Goal: Transaction & Acquisition: Purchase product/service

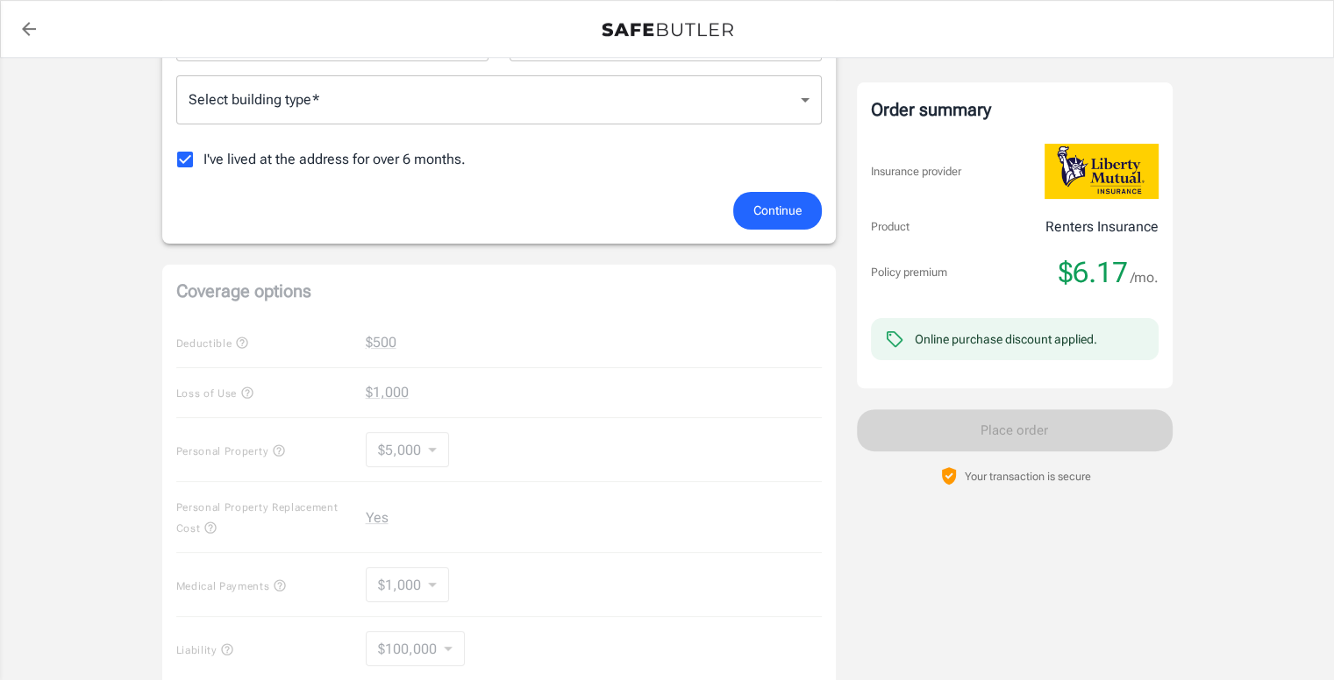
scroll to position [701, 0]
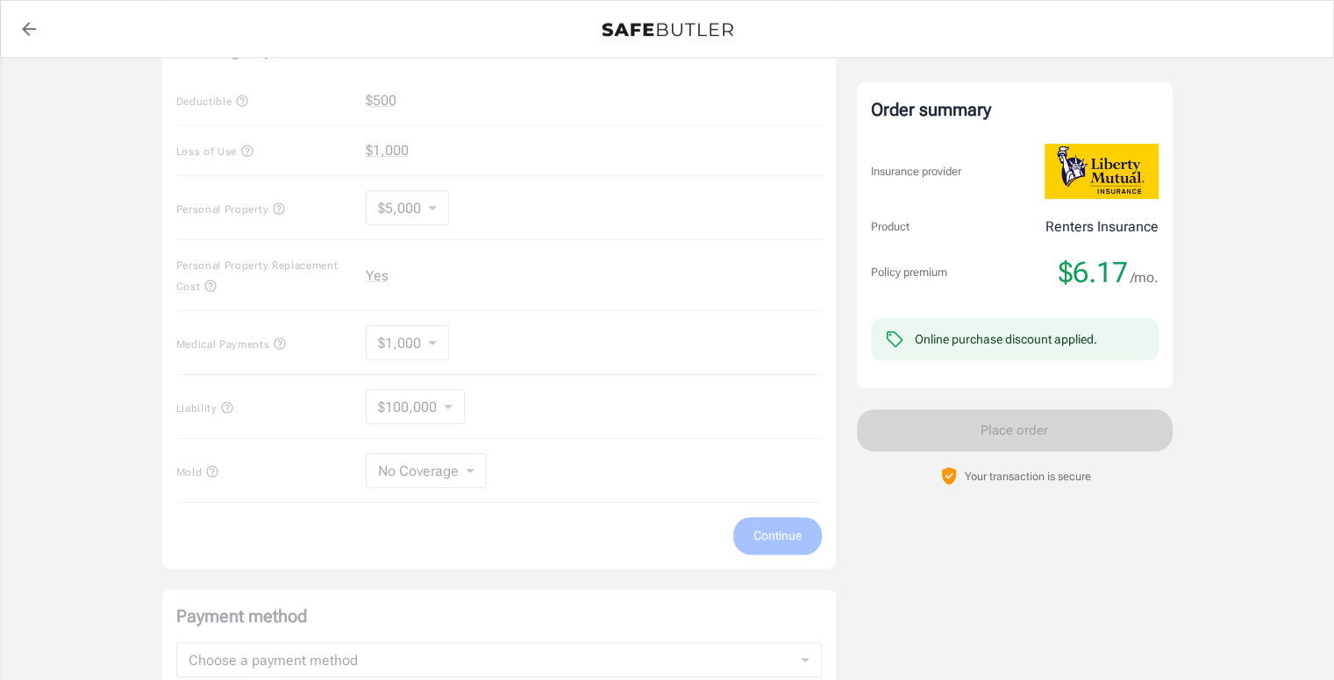
click at [374, 96] on div "Coverage options Deductible $500 Loss of Use $1,000 Personal Property $5,000 50…" at bounding box center [498, 296] width 673 height 546
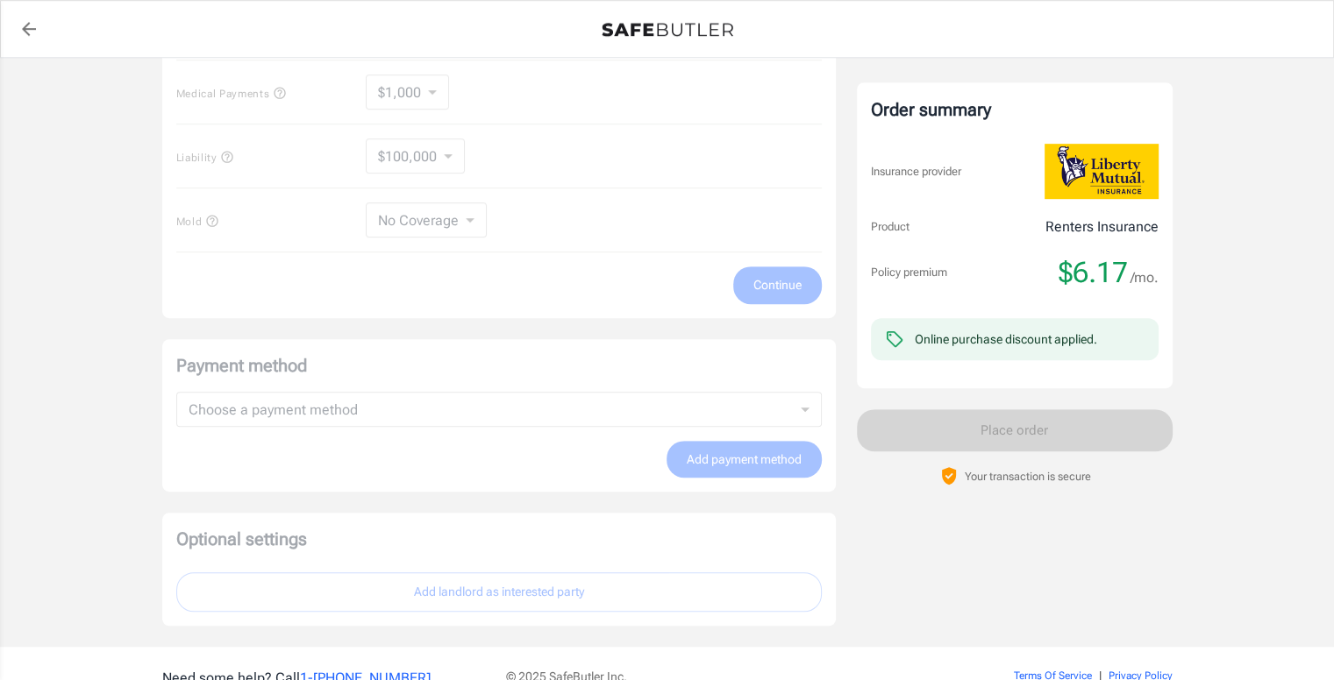
scroll to position [1040, 0]
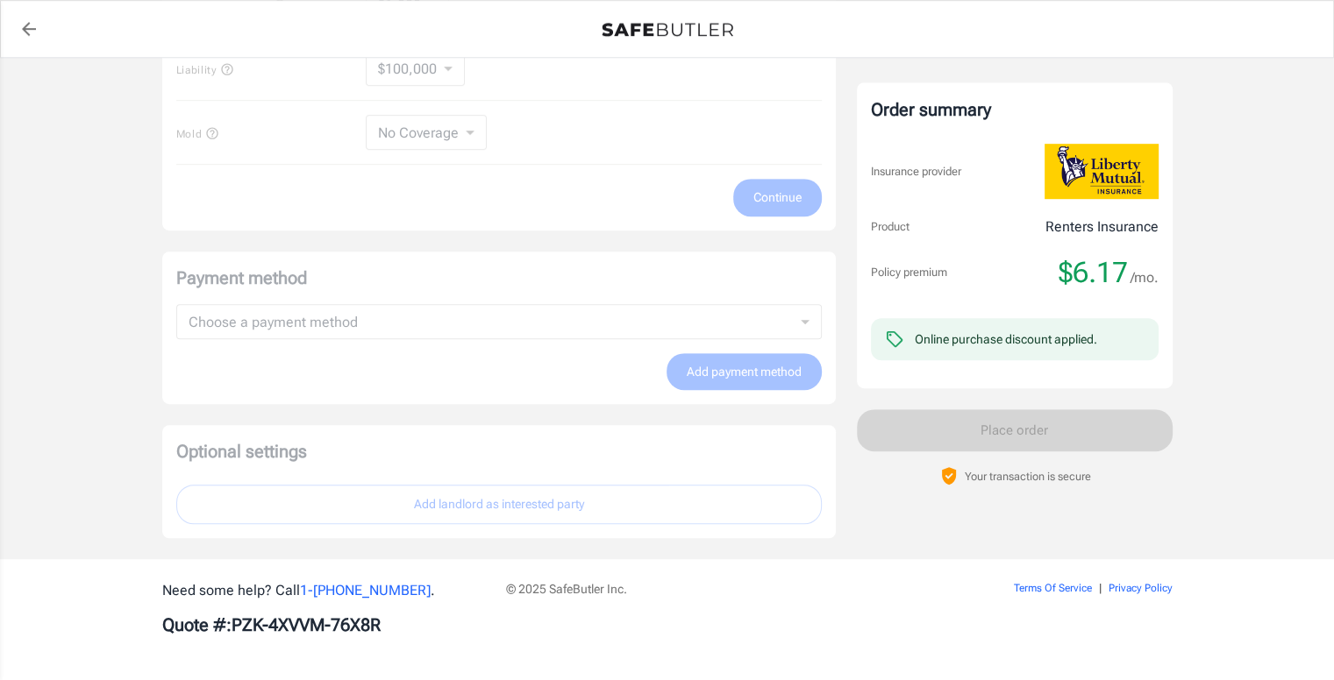
click at [466, 331] on div "Payment method Choose a payment method ​ Choose a payment method Add payment me…" at bounding box center [498, 328] width 673 height 153
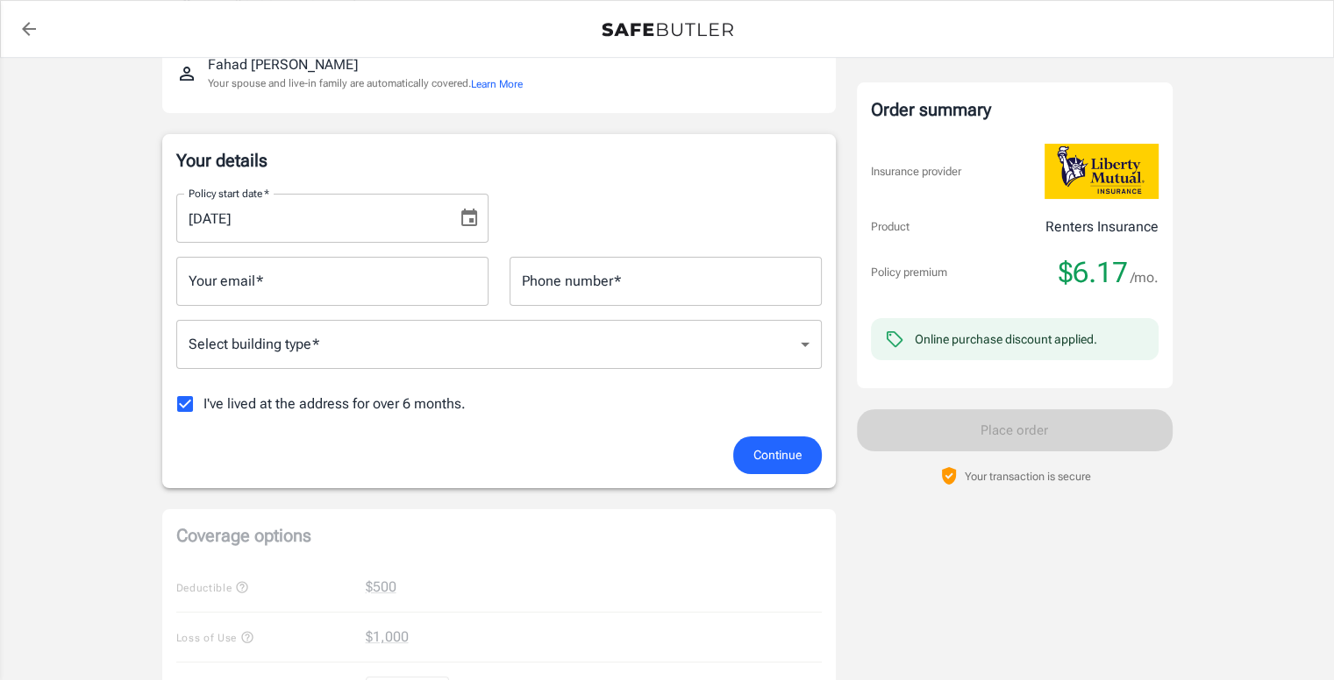
scroll to position [263, 0]
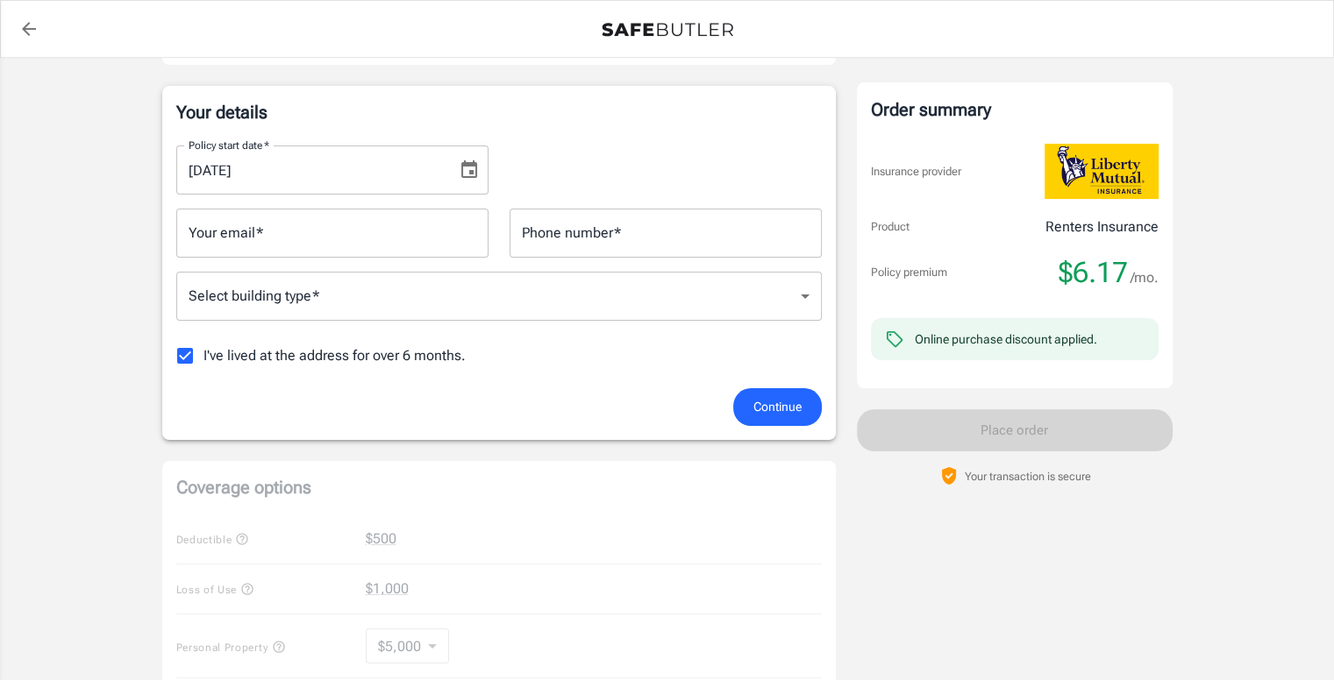
click at [452, 167] on button "Choose date, selected date is Aug 28, 2025" at bounding box center [469, 170] width 35 height 35
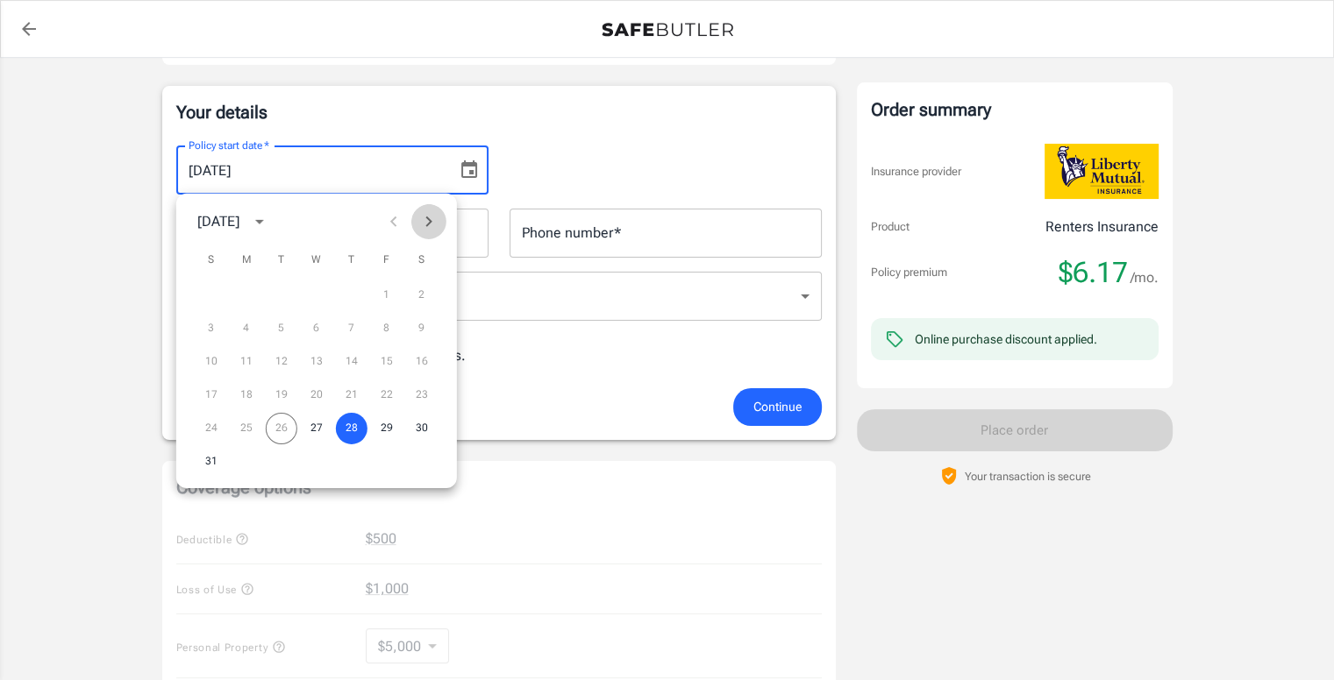
click at [420, 224] on icon "Next month" at bounding box center [428, 221] width 21 height 21
click at [389, 324] on button "12" at bounding box center [387, 329] width 32 height 32
type input "[DATE]"
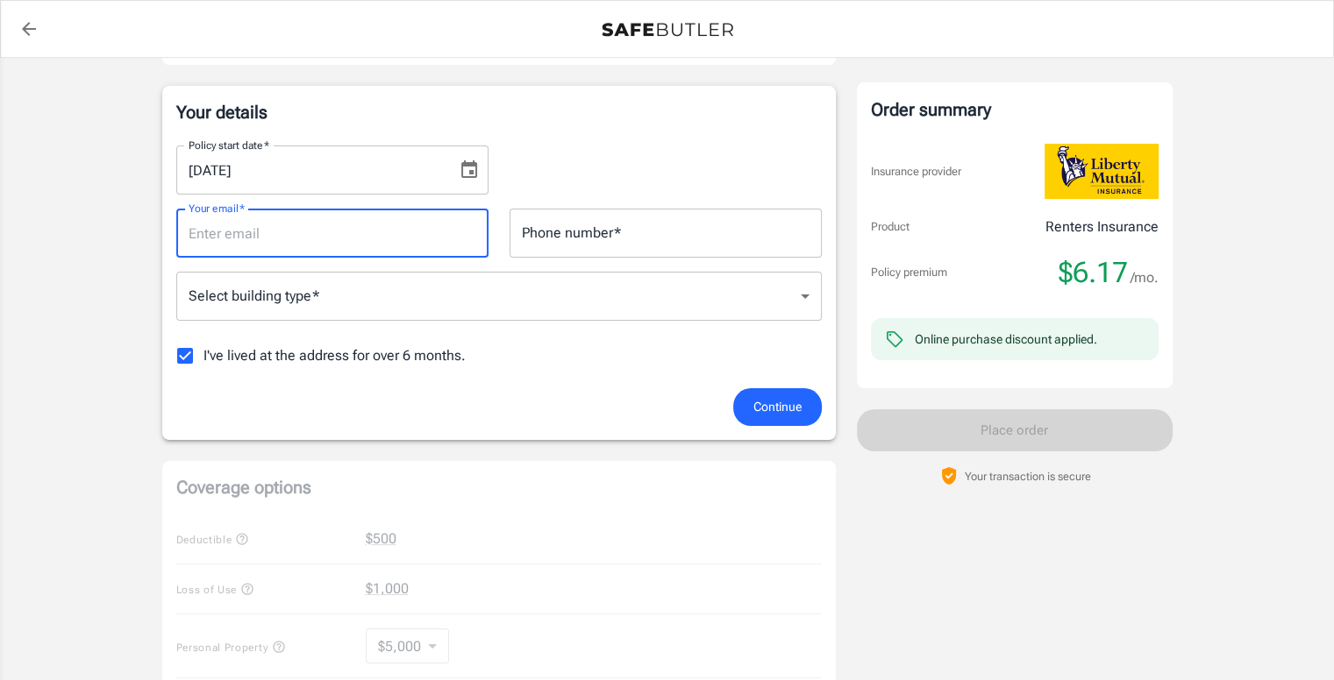
click at [379, 225] on input "Your email   *" at bounding box center [332, 233] width 312 height 49
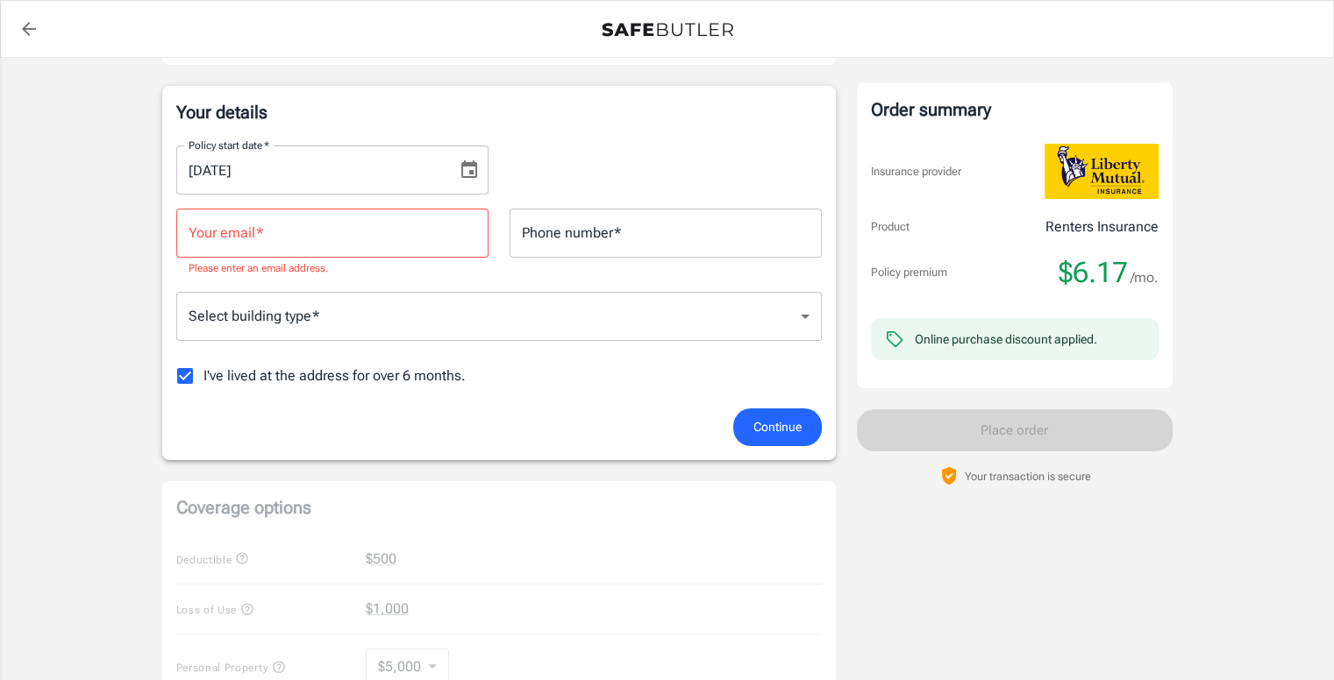
click at [559, 133] on div "Policy start date   * [DATE] Policy start date   *" at bounding box center [499, 163] width 666 height 63
click at [365, 325] on body "Policy premium $ 6.17 /mo Liberty Mutual Renters Insurance [STREET_ADDRESS] You…" at bounding box center [667, 608] width 1334 height 1742
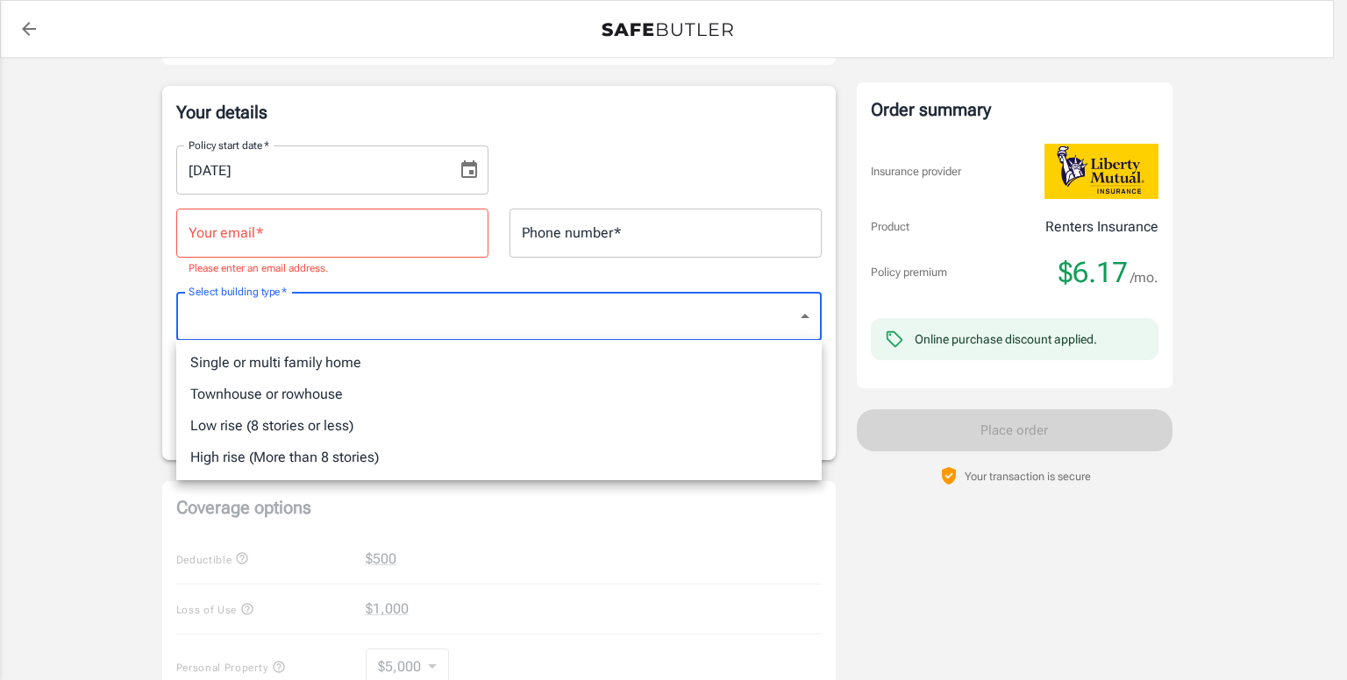
click at [436, 418] on li "Low rise (8 stories or less)" at bounding box center [498, 426] width 645 height 32
type input "lowrise"
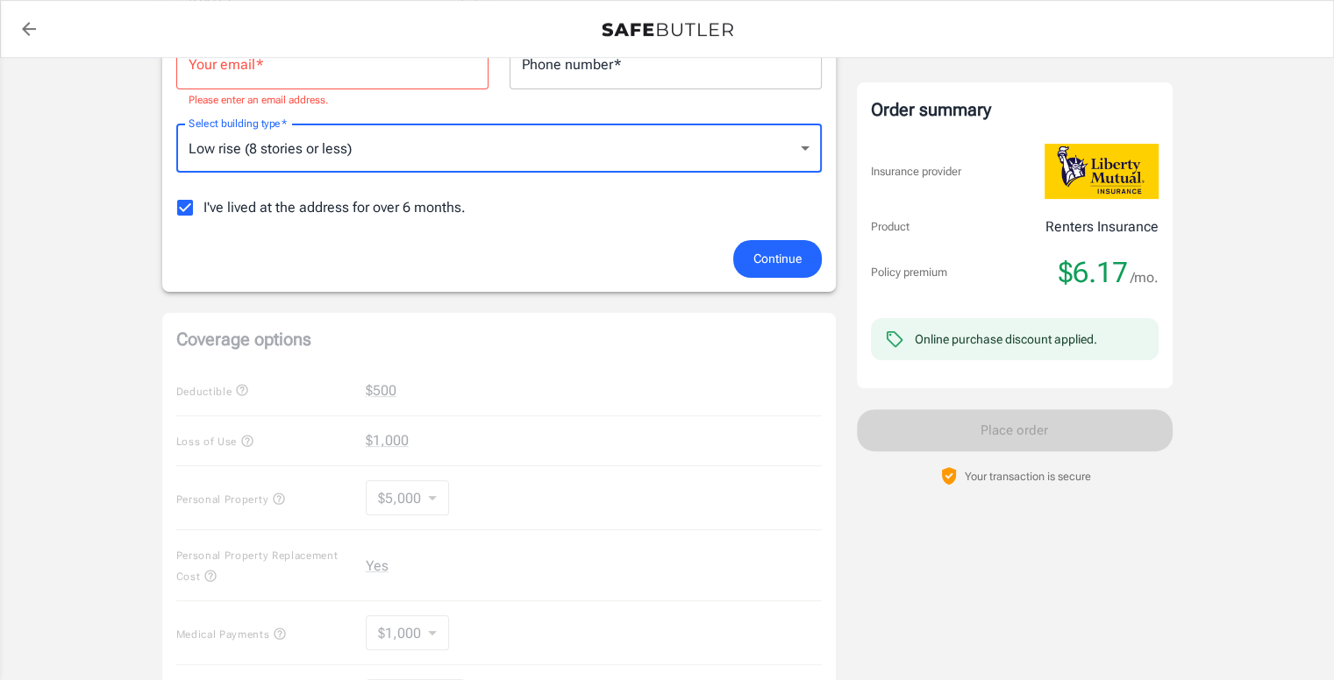
scroll to position [438, 0]
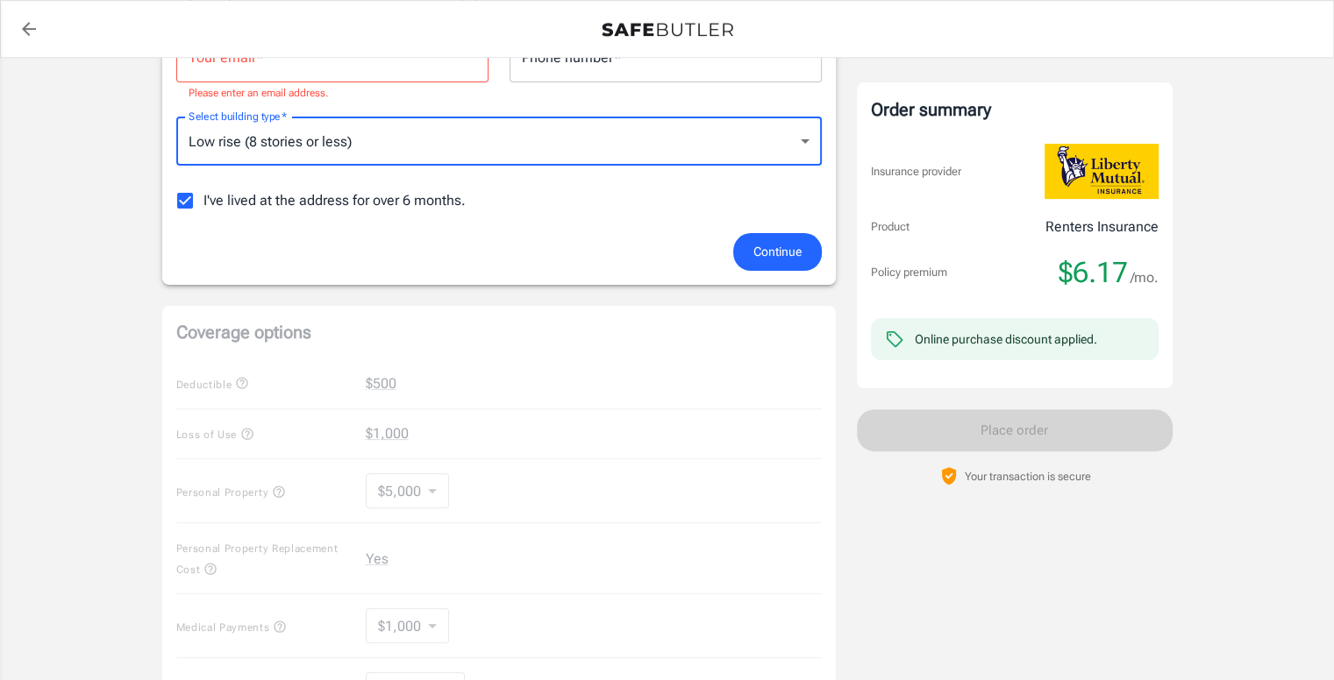
click at [519, 477] on div "Coverage options Deductible $500 Loss of Use $1,000 Personal Property $5,000 50…" at bounding box center [498, 579] width 673 height 546
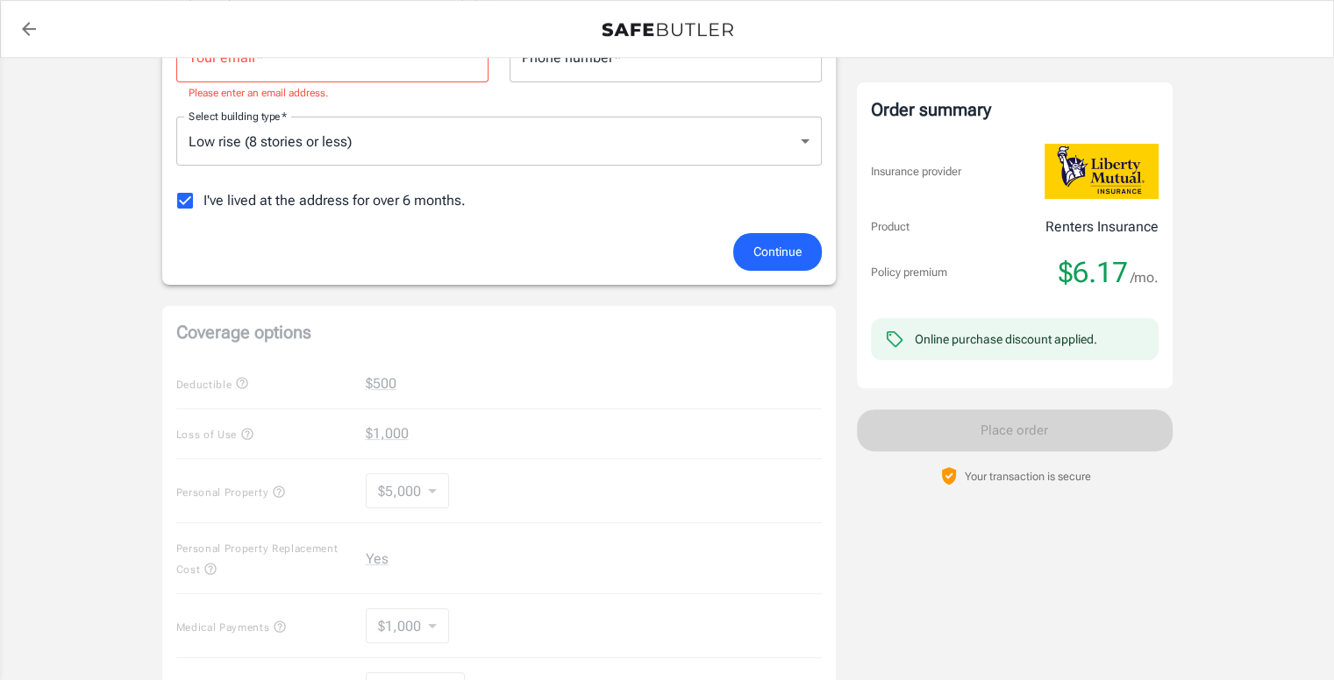
click at [374, 375] on div "Coverage options Deductible $500 Loss of Use $1,000 Personal Property $5,000 50…" at bounding box center [498, 579] width 673 height 546
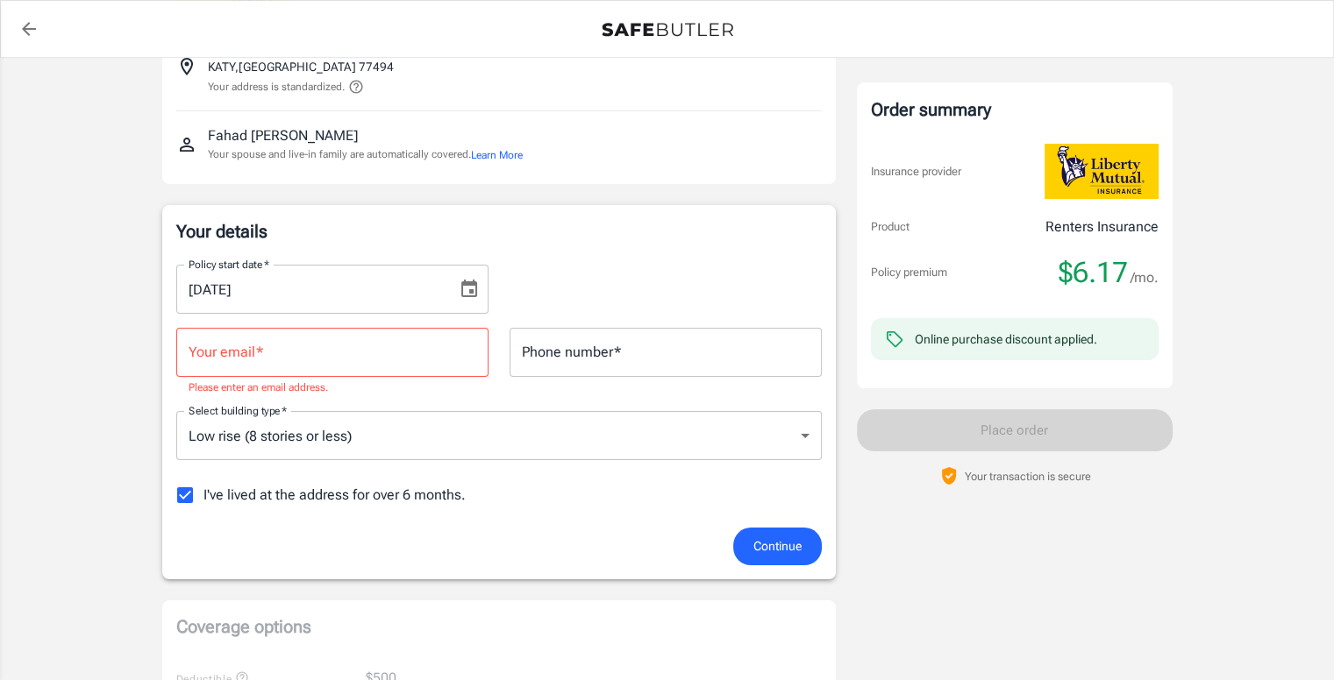
scroll to position [0, 0]
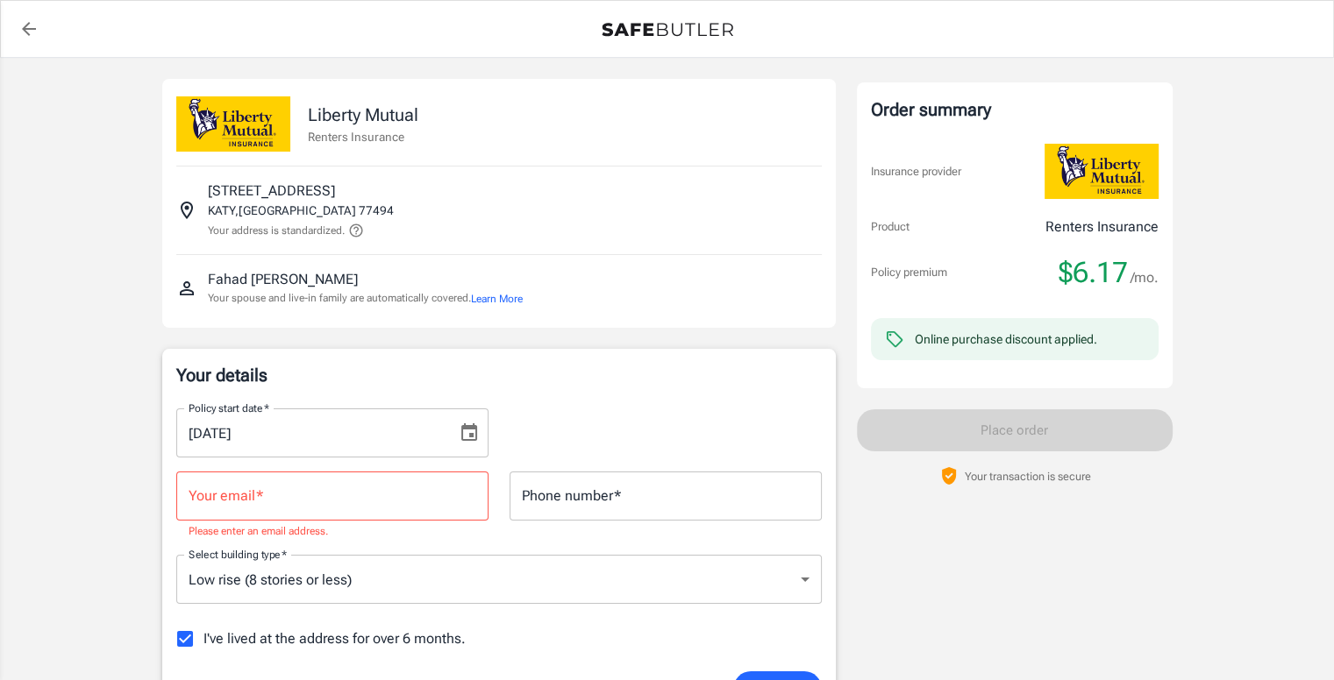
click at [1000, 332] on div "Online purchase discount applied." at bounding box center [1006, 340] width 182 height 18
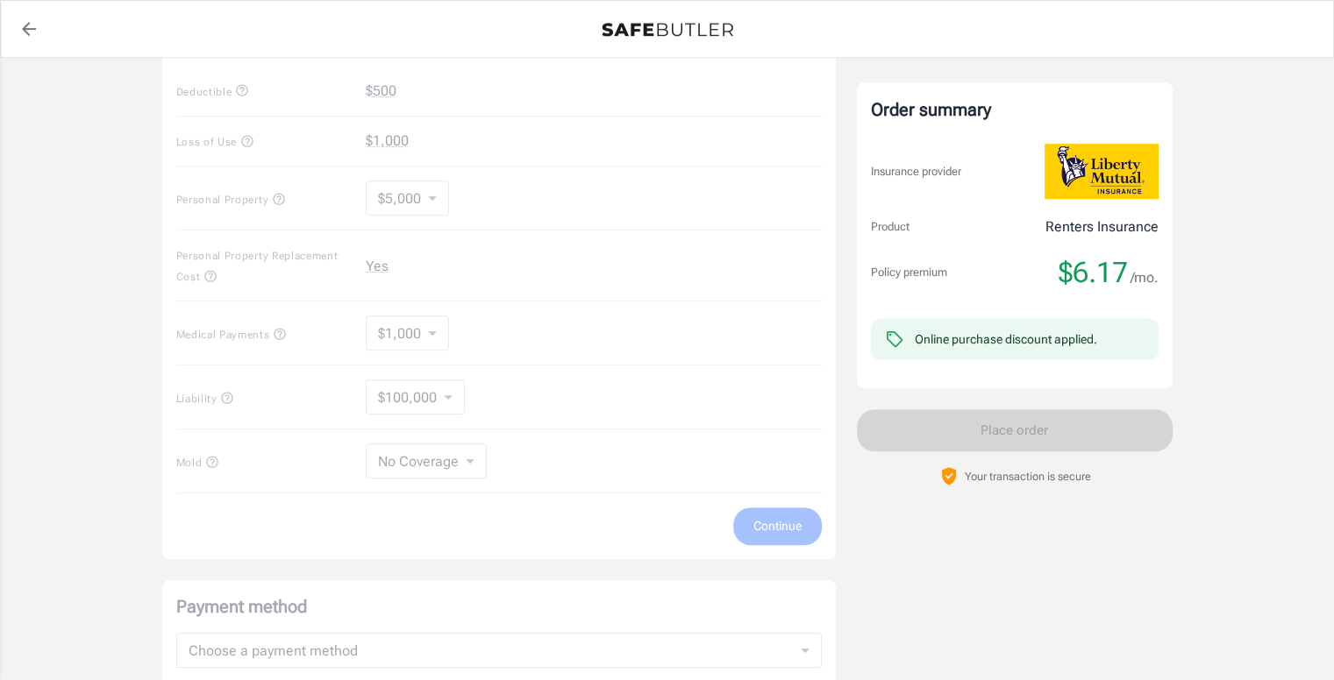
scroll to position [701, 0]
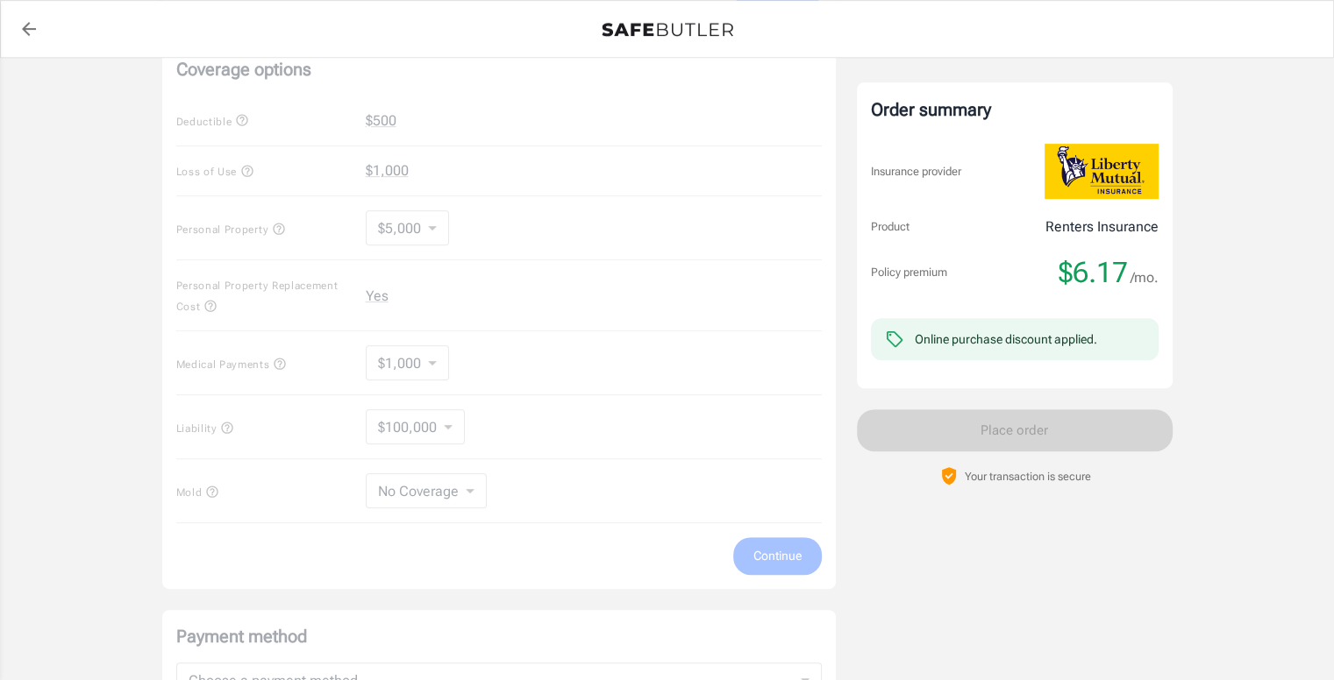
click at [407, 182] on div "Coverage options Deductible $500 Loss of Use $1,000 Personal Property $5,000 50…" at bounding box center [498, 316] width 673 height 546
click at [382, 446] on div "Coverage options Deductible $500 Loss of Use $1,000 Personal Property $5,000 50…" at bounding box center [498, 316] width 673 height 546
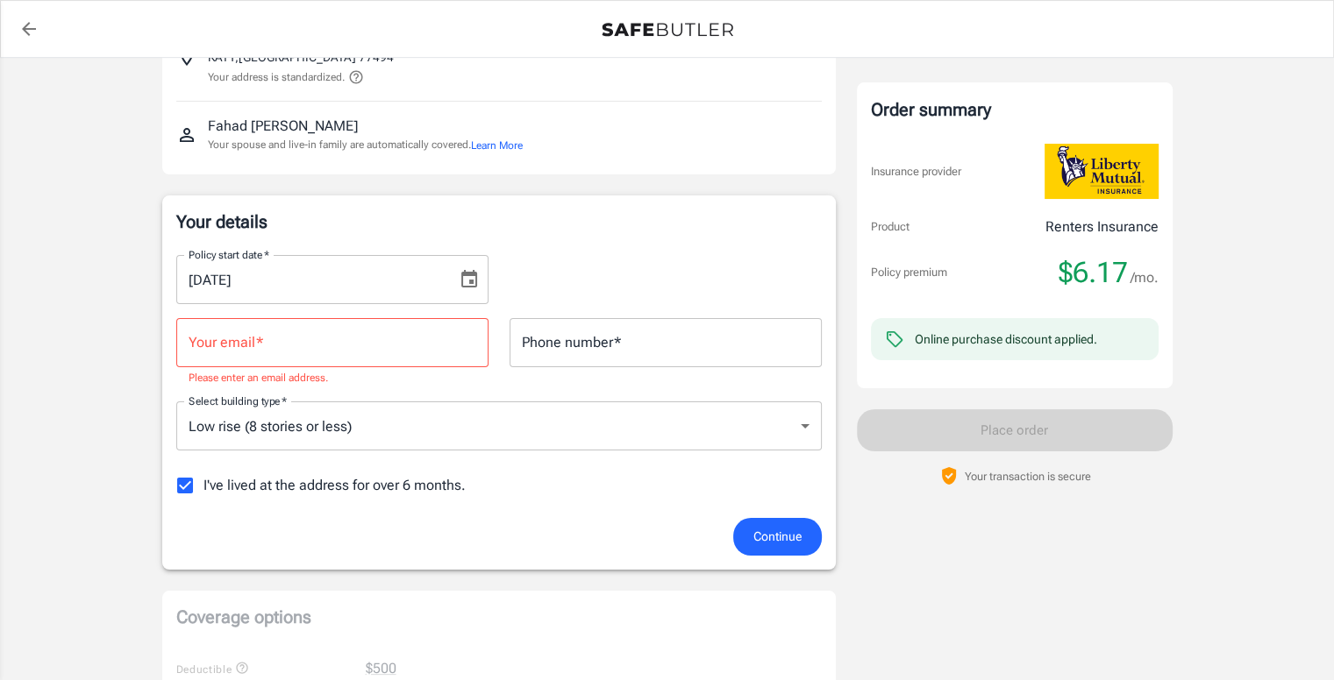
scroll to position [0, 0]
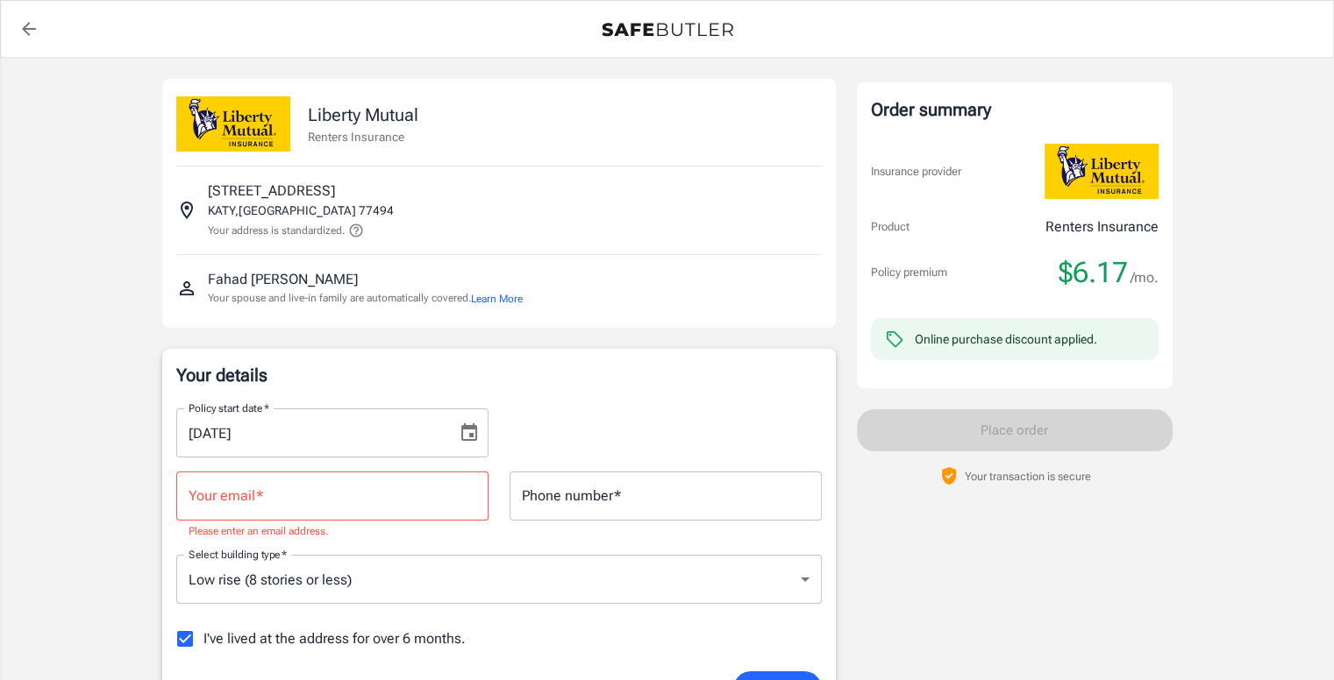
click at [284, 106] on img at bounding box center [233, 123] width 114 height 55
click at [194, 125] on img at bounding box center [233, 123] width 114 height 55
click at [28, 22] on icon "back to quotes" at bounding box center [28, 28] width 21 height 21
